Goal: Task Accomplishment & Management: Complete application form

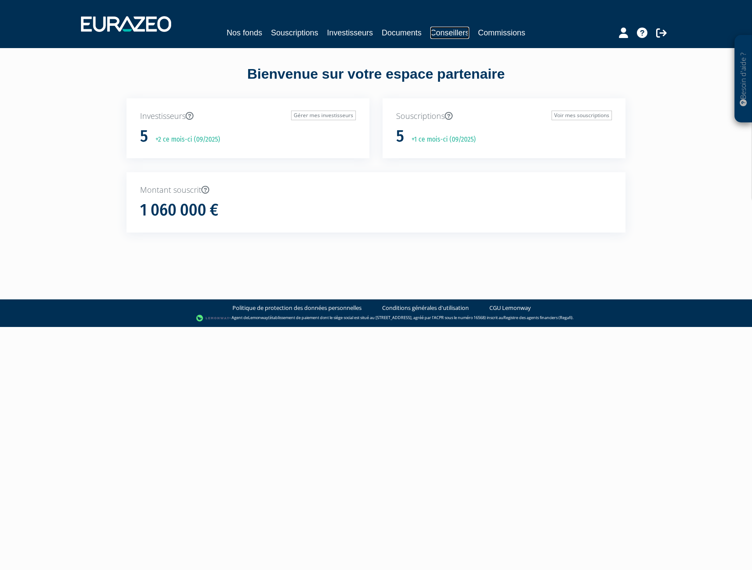
click at [441, 33] on link "Conseillers" at bounding box center [449, 33] width 39 height 12
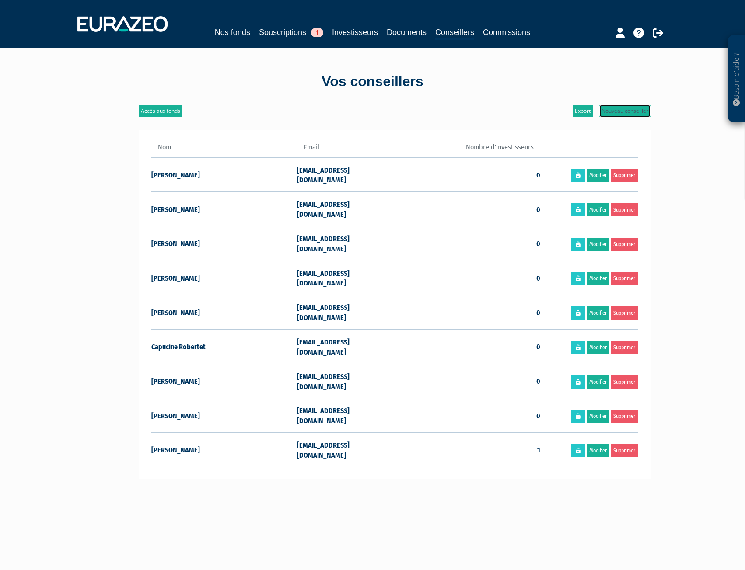
click at [622, 115] on link "Nouveau conseiller" at bounding box center [624, 111] width 51 height 12
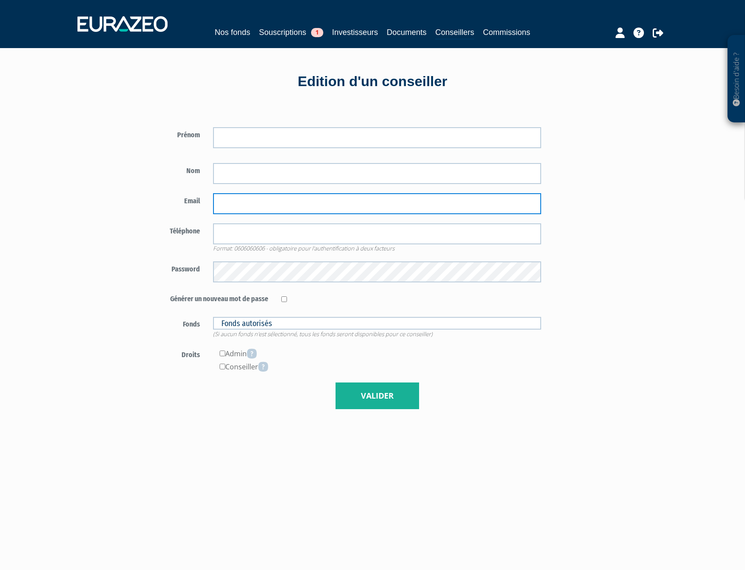
type input "abegon@linxea.com"
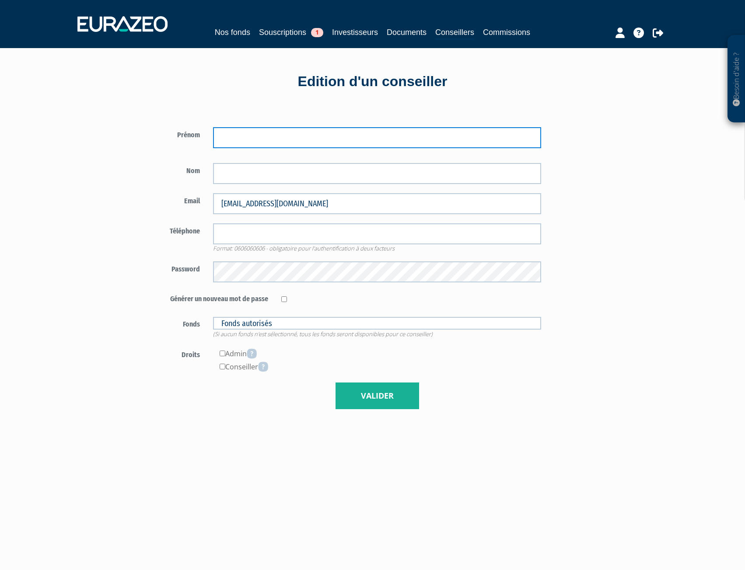
click at [236, 137] on input "text" at bounding box center [377, 137] width 328 height 21
type input "Sixtine"
click at [221, 91] on div "Edition d'un conseiller" at bounding box center [372, 82] width 499 height 20
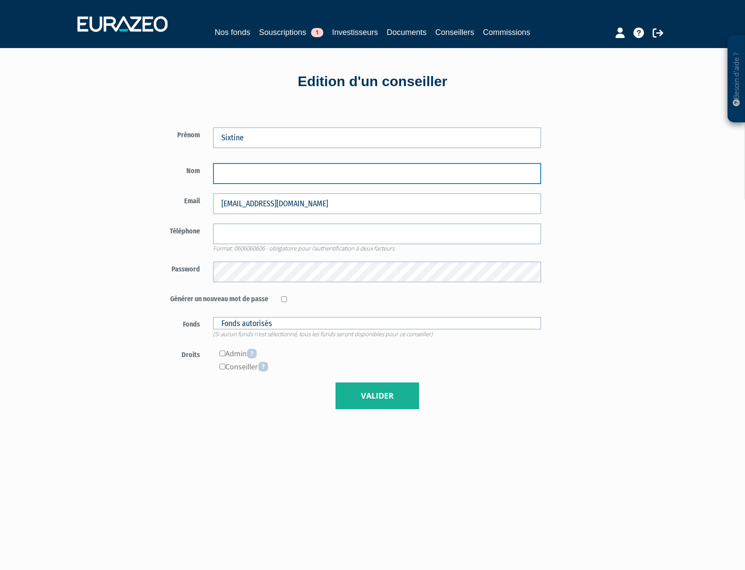
click at [217, 178] on input "text" at bounding box center [377, 173] width 328 height 21
type input "WAMBERGUE"
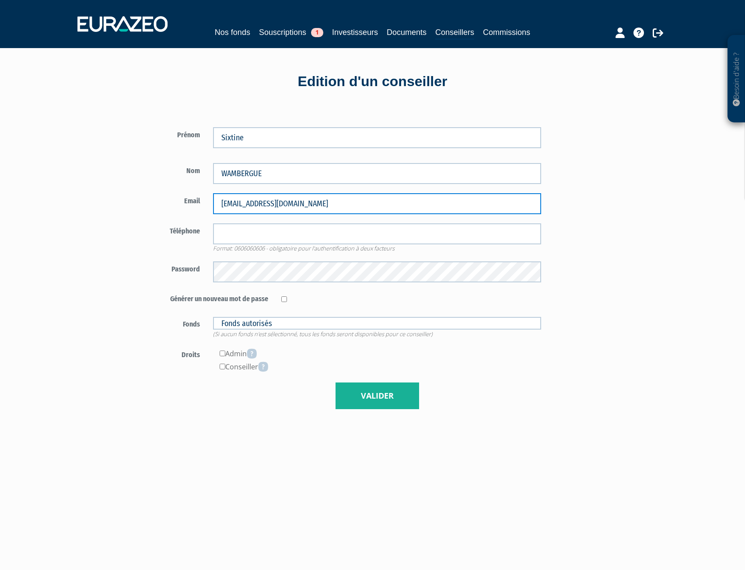
click at [309, 207] on input "abegon@linxea.com" at bounding box center [377, 203] width 328 height 21
drag, startPoint x: 319, startPoint y: 204, endPoint x: 199, endPoint y: 203, distance: 119.9
click at [199, 203] on div "Email abegon@linxea.com" at bounding box center [343, 203] width 409 height 21
click at [222, 204] on input "email" at bounding box center [377, 203] width 328 height 21
paste input "swambergue@linxea.com"
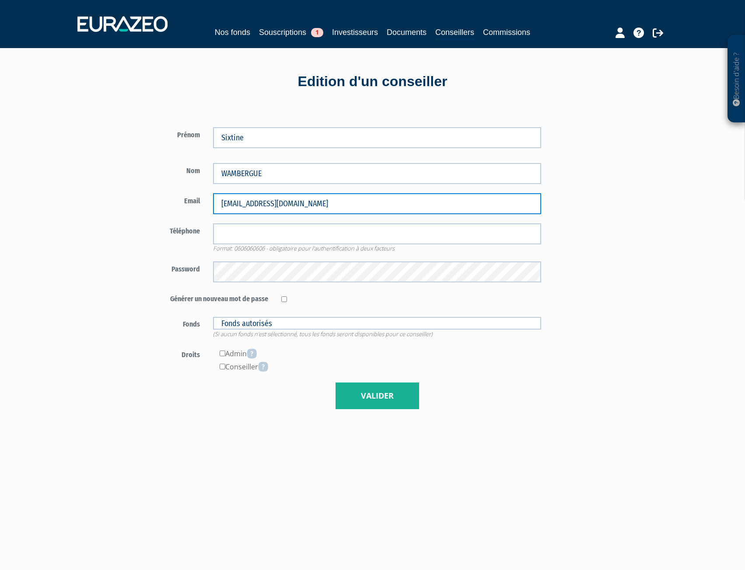
type input "swambergue@linxea.com"
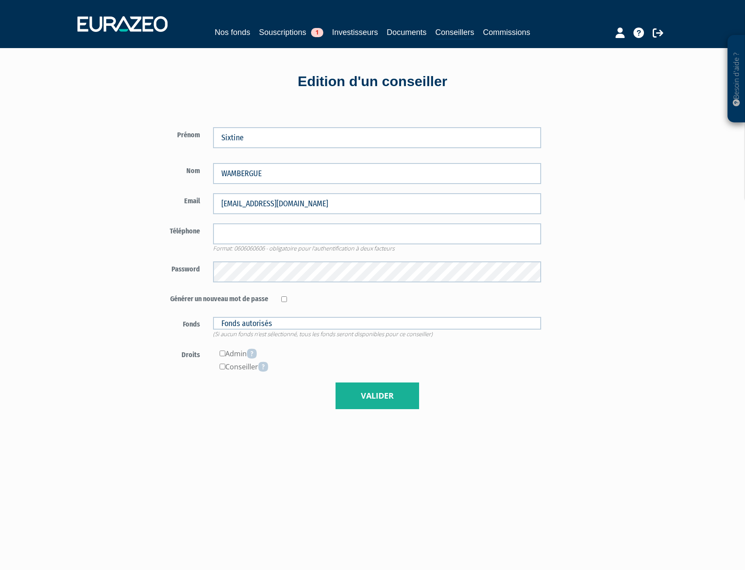
click at [115, 256] on div "Besoin d'aide ? × J'ai besoin d'aide Si vous avez une question à propos du fonc…" at bounding box center [372, 351] width 745 height 703
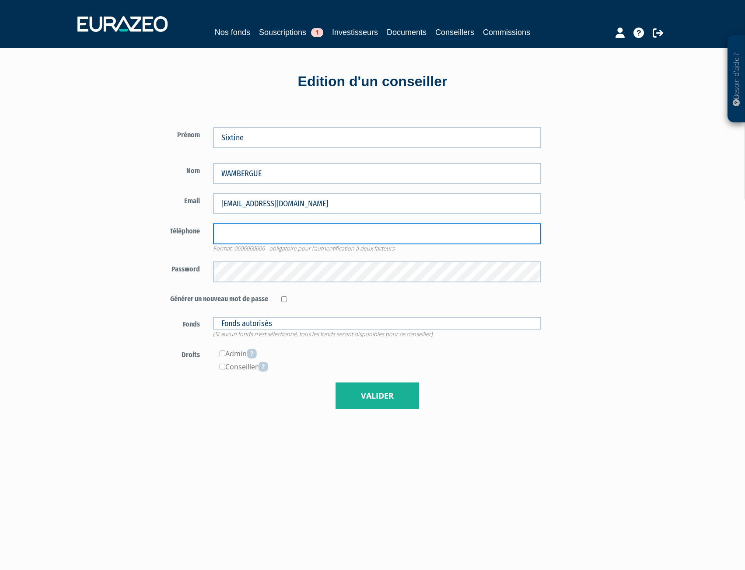
click at [231, 234] on input "tel" at bounding box center [377, 234] width 328 height 21
type input "0784206086"
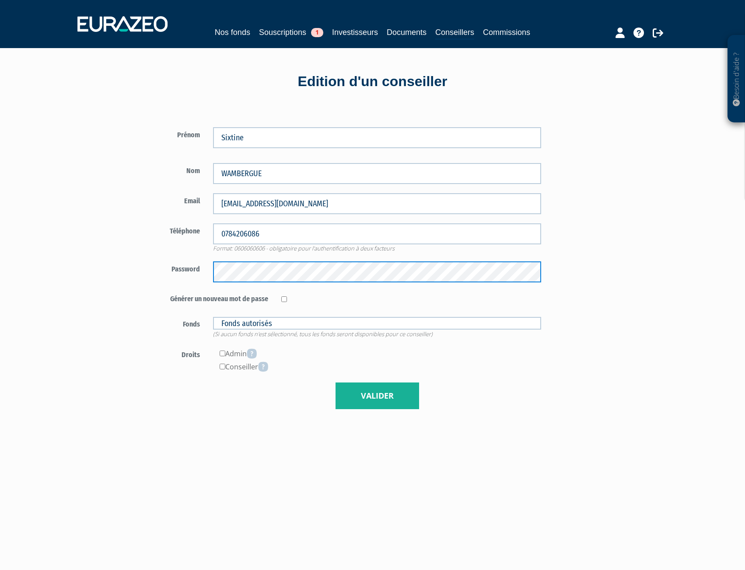
click at [195, 270] on div "Password" at bounding box center [343, 272] width 409 height 21
click at [131, 287] on div "Prénom Sixtine WAMBERGUE" at bounding box center [285, 264] width 337 height 318
click at [287, 297] on input "checkbox" at bounding box center [284, 300] width 6 height 6
checkbox input "true"
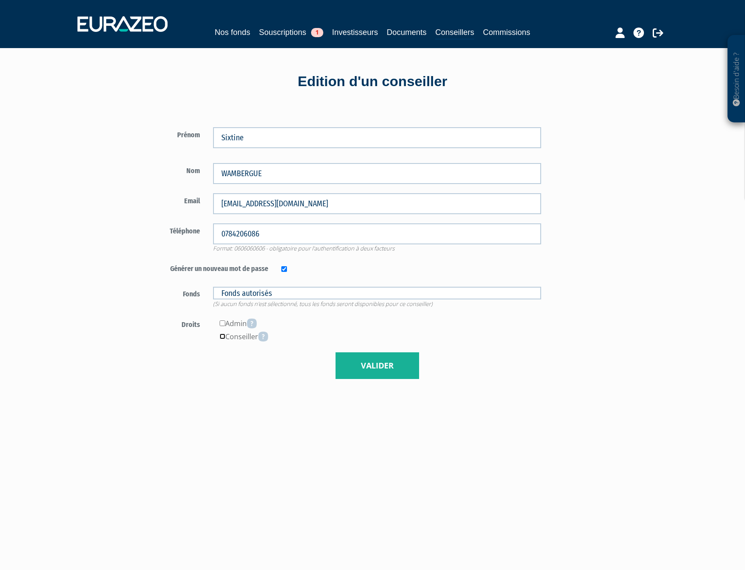
click at [221, 339] on input"] "checkbox" at bounding box center [223, 337] width 6 height 6
checkbox input"] "true"
click at [372, 362] on button "Valider" at bounding box center [378, 366] width 84 height 27
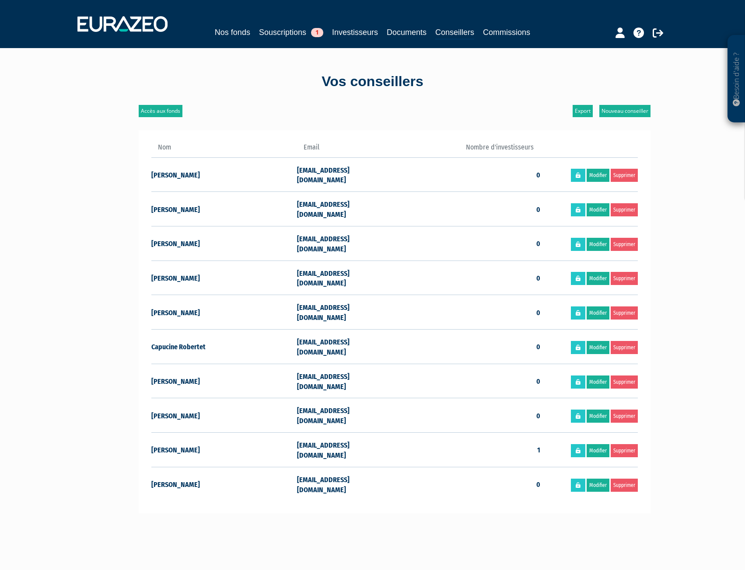
click at [181, 329] on td "Capucine Robertet" at bounding box center [224, 346] width 146 height 35
click at [658, 28] on icon at bounding box center [658, 33] width 10 height 10
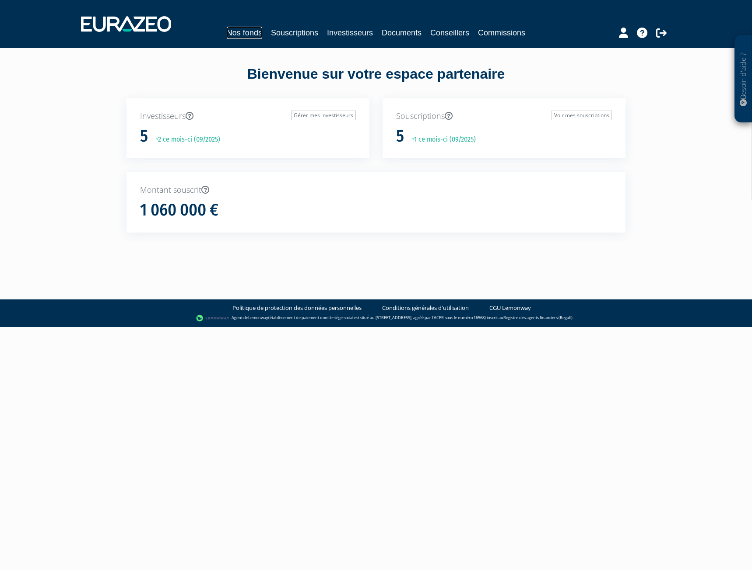
click at [245, 30] on link "Nos fonds" at bounding box center [244, 33] width 35 height 12
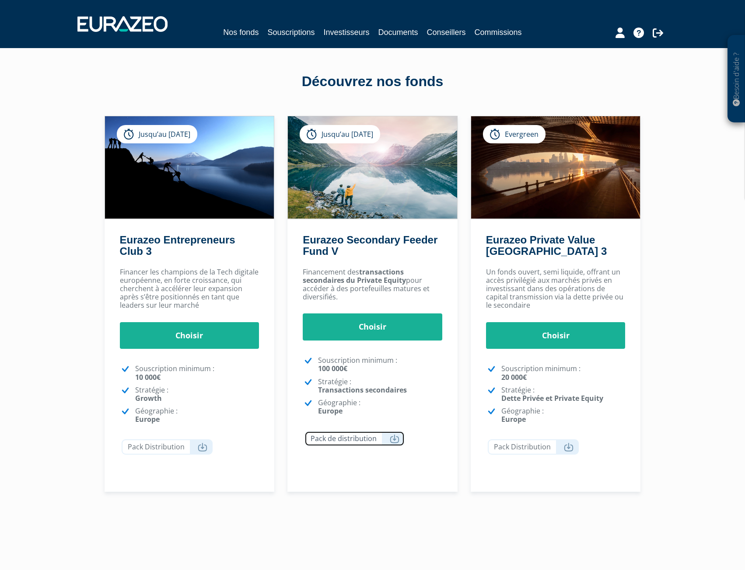
click at [400, 443] on link "Pack de distribution" at bounding box center [354, 438] width 100 height 15
click at [349, 143] on img at bounding box center [372, 167] width 169 height 102
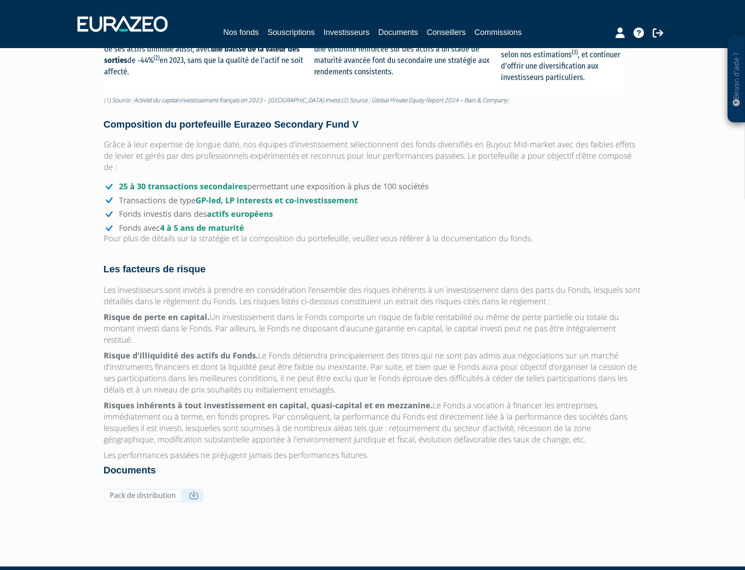
scroll to position [622, 0]
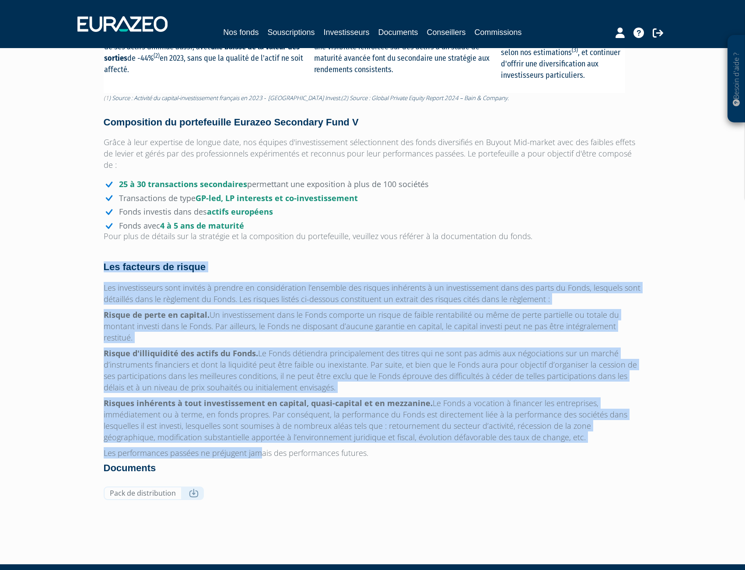
drag, startPoint x: 103, startPoint y: 258, endPoint x: 261, endPoint y: 421, distance: 226.8
click at [261, 421] on div "Eurazeo Secondary Feeder Fund V Eurazeo Secondary Feeder Fund V avec une souscr…" at bounding box center [373, 148] width 538 height 714
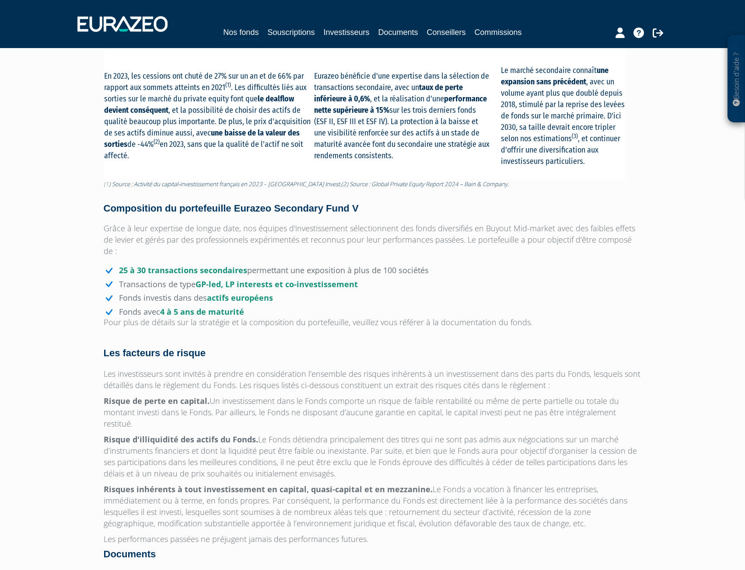
scroll to position [612, 0]
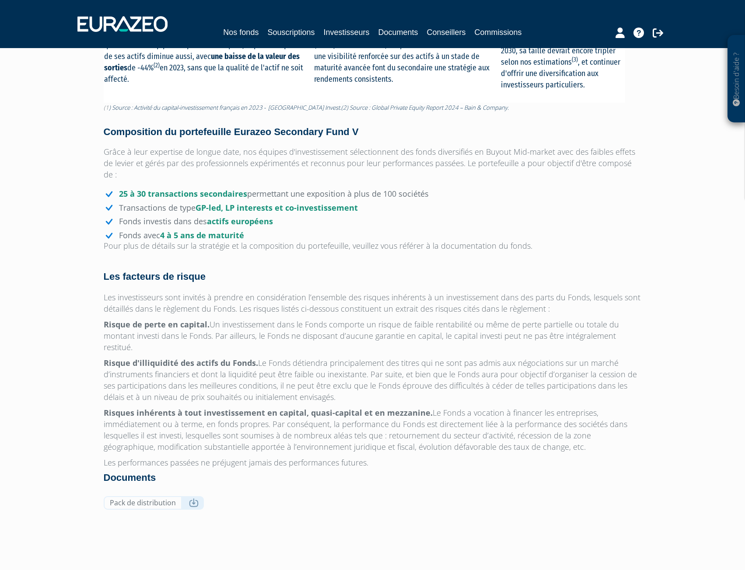
drag, startPoint x: 105, startPoint y: 262, endPoint x: 372, endPoint y: 443, distance: 323.2
click at [372, 443] on div "Eurazeo Secondary Feeder Fund V Eurazeo Secondary Feeder Fund V avec une souscr…" at bounding box center [373, 158] width 538 height 714
copy div "Lor ipsumdol si ametco Adi elitseddoeius temp incidid u laboree do magnaaliquae…"
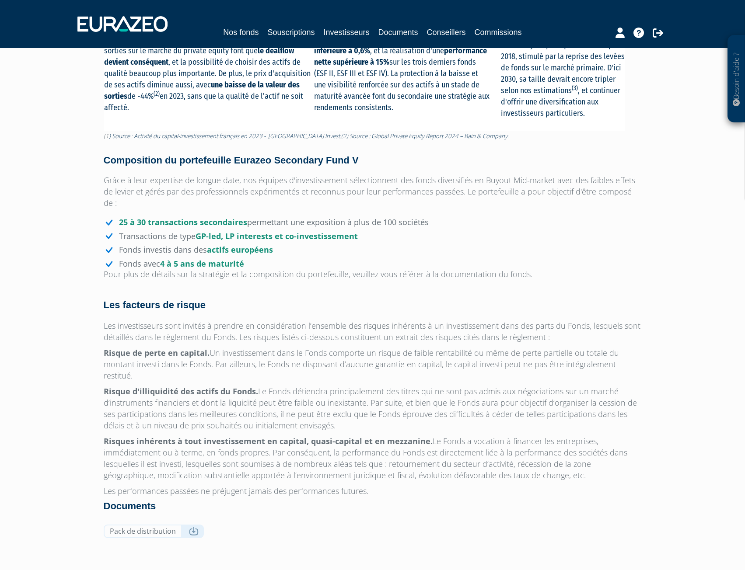
scroll to position [569, 0]
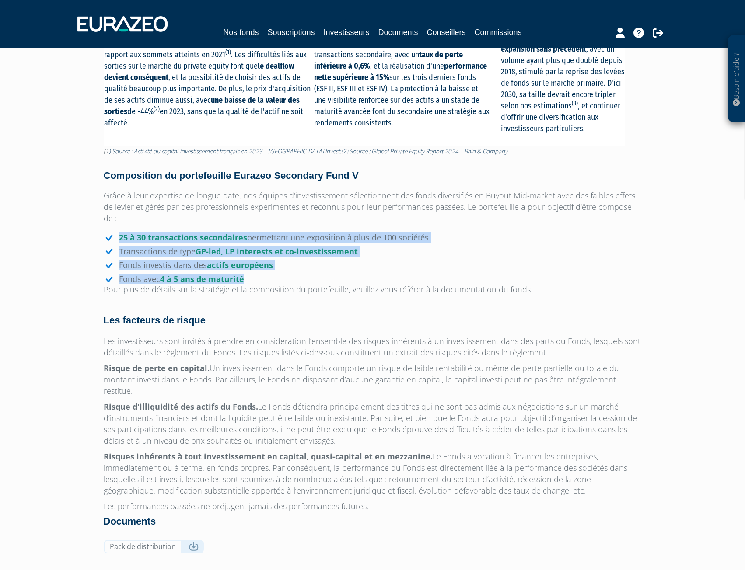
drag, startPoint x: 259, startPoint y: 268, endPoint x: 114, endPoint y: 221, distance: 152.5
click at [114, 233] on ul "25 à 30 transactions secondaires permettant une exposition à plus de 100 sociét…" at bounding box center [373, 258] width 538 height 51
copy ul "25 à 30 transactions secondaires permettant une exposition à plus de 100 sociét…"
click at [142, 218] on div "Eurazeo Secondary Feeder Fund V Eurazeo Secondary Feeder Fund V avec une souscr…" at bounding box center [373, 202] width 538 height 714
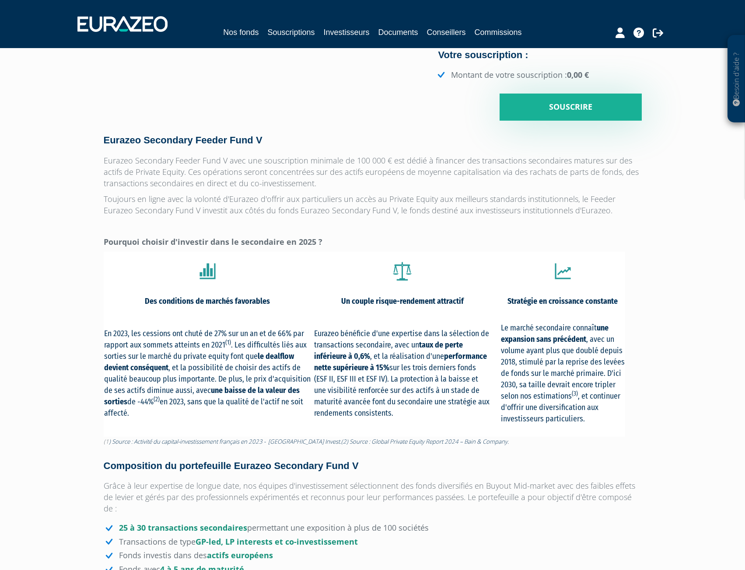
scroll to position [262, 0]
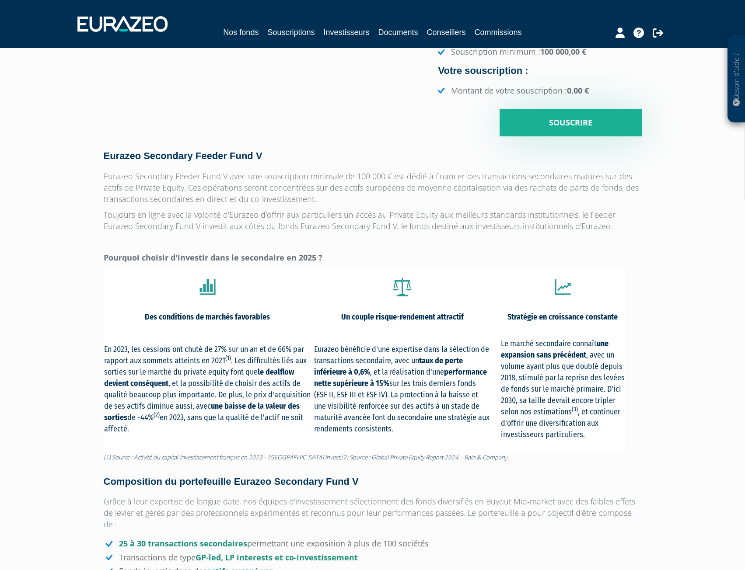
click at [105, 176] on p "Eurazeo Secondary Feeder Fund V avec une souscription minimale de 100 000 € est…" at bounding box center [373, 188] width 538 height 34
drag, startPoint x: 104, startPoint y: 152, endPoint x: 657, endPoint y: 230, distance: 557.9
click at [657, 230] on div "Besoin d'aide ? × J'ai besoin d'aide Si vous avez une question à propos du fonc…" at bounding box center [372, 313] width 745 height 1151
copy div "Eurazeo Secondary Feeder Fund V Eurazeo Secondary Feeder Fund V avec une souscr…"
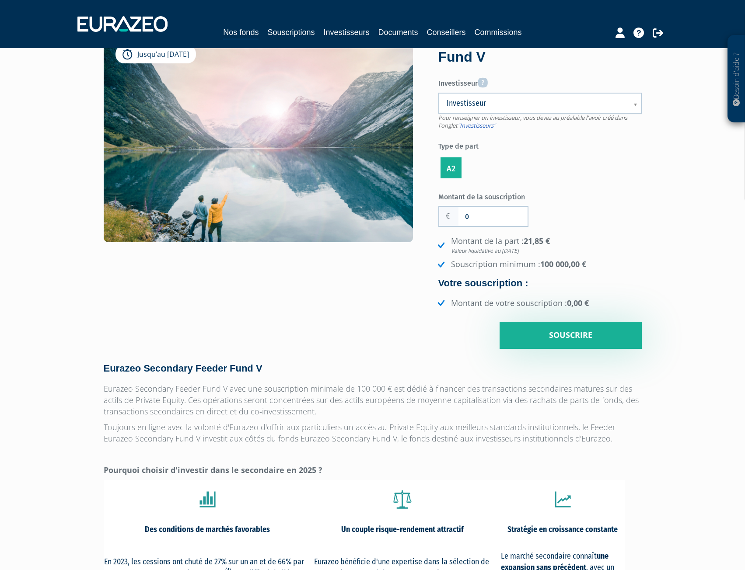
scroll to position [0, 0]
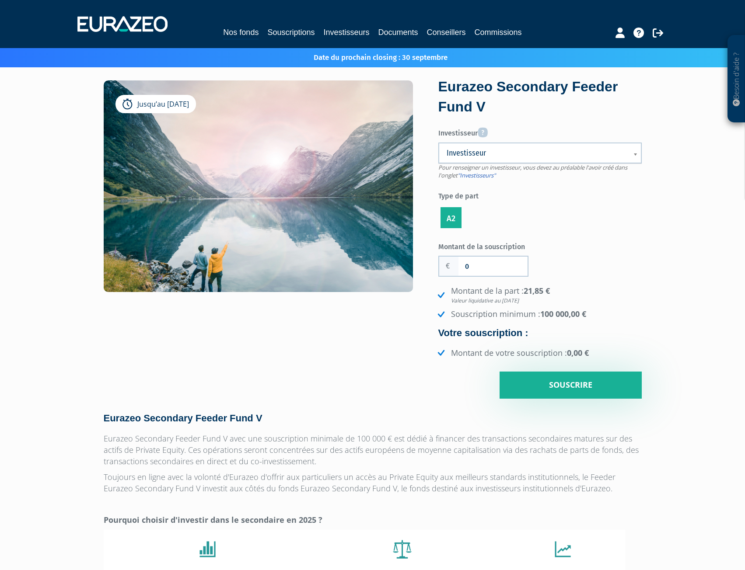
click at [298, 38] on div "Nos fonds Souscriptions Investisseurs Documents Conseillers Commissions" at bounding box center [372, 33] width 402 height 14
click at [360, 36] on link "Investisseurs" at bounding box center [346, 32] width 46 height 12
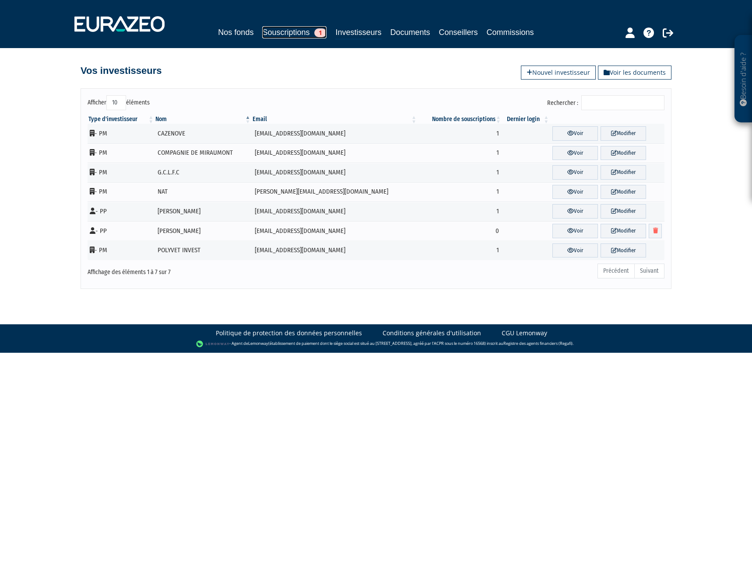
click at [288, 33] on link "Souscriptions 1" at bounding box center [294, 32] width 64 height 12
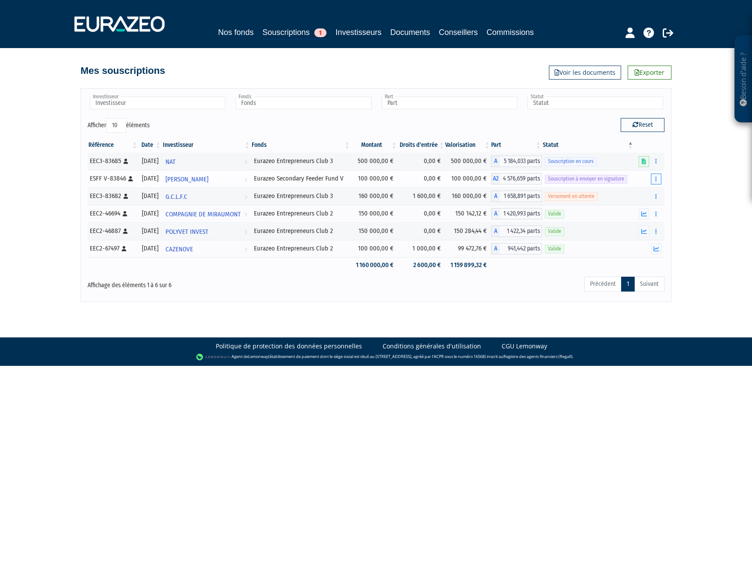
click at [657, 181] on button "button" at bounding box center [656, 179] width 10 height 11
click at [683, 191] on div "Besoin d'aide ? × J'ai besoin d'aide Si vous avez une question à propos du fonc…" at bounding box center [376, 151] width 752 height 302
click at [657, 177] on button "button" at bounding box center [656, 179] width 10 height 11
click at [645, 195] on link "Envoyer à signer" at bounding box center [634, 195] width 50 height 14
